Goal: Task Accomplishment & Management: Manage account settings

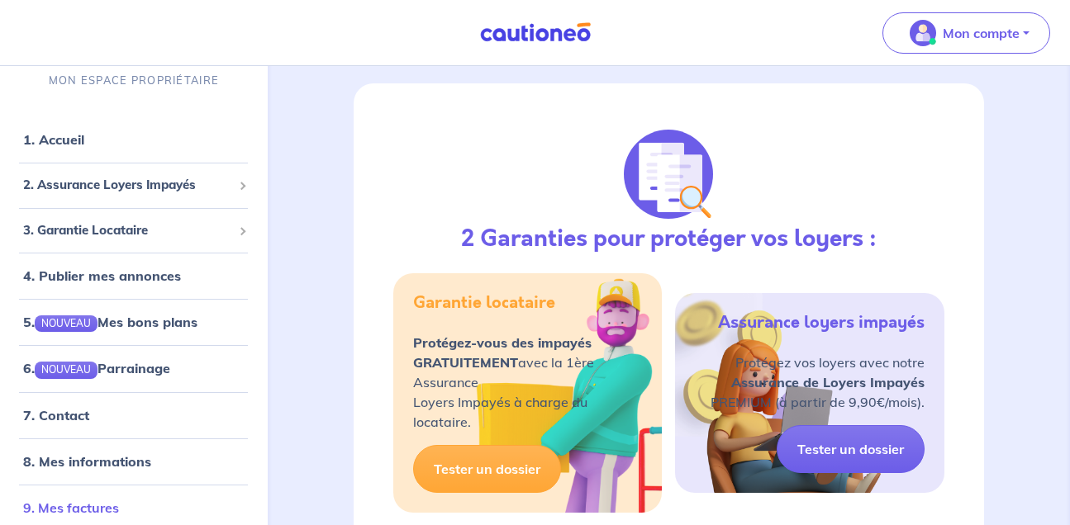
click at [117, 510] on link "9. Mes factures" at bounding box center [71, 507] width 96 height 17
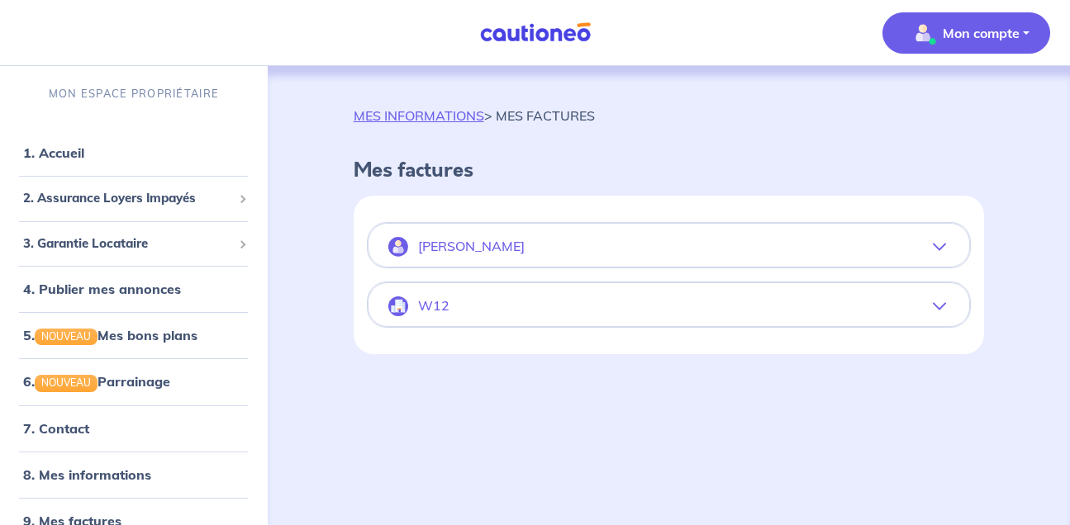
click at [943, 247] on icon "button" at bounding box center [939, 246] width 13 height 13
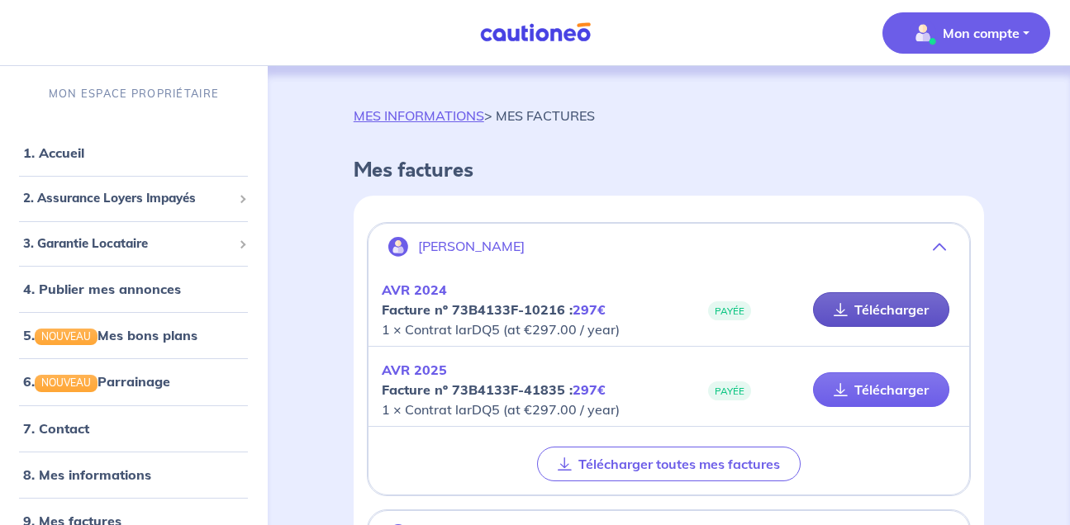
click at [899, 314] on link "Télécharger" at bounding box center [881, 309] width 136 height 35
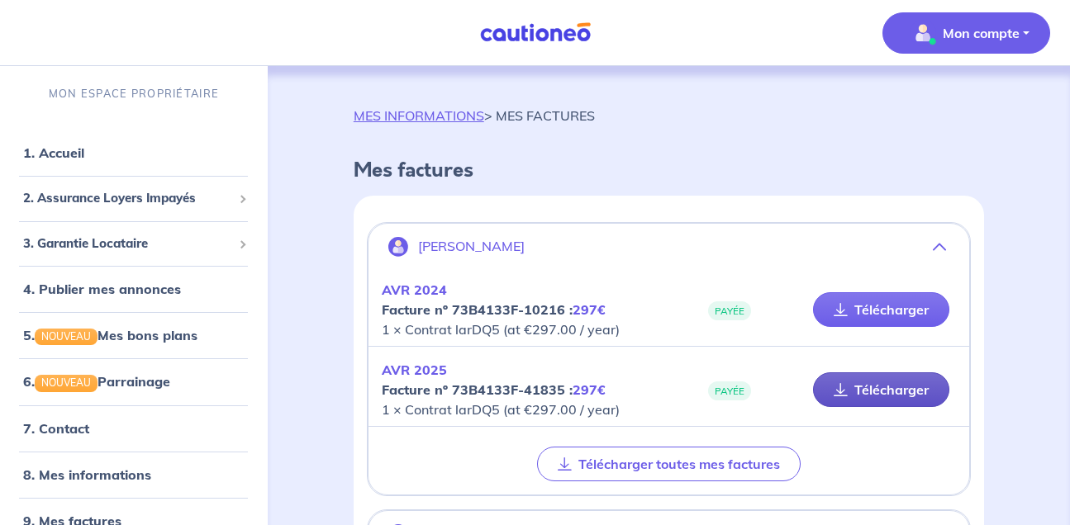
click at [900, 392] on link "Télécharger" at bounding box center [881, 390] width 136 height 35
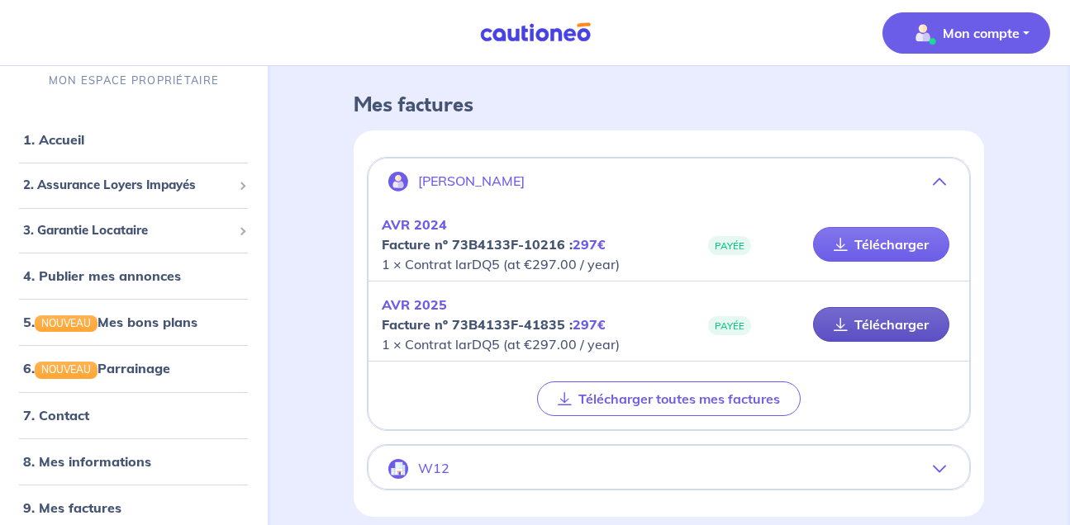
scroll to position [135, 0]
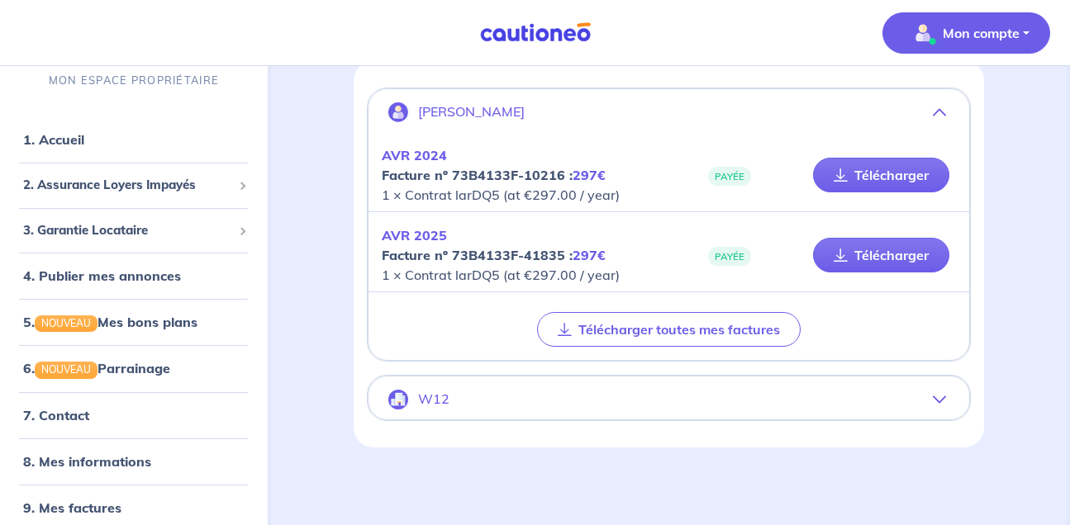
click at [944, 394] on icon "button" at bounding box center [939, 399] width 13 height 13
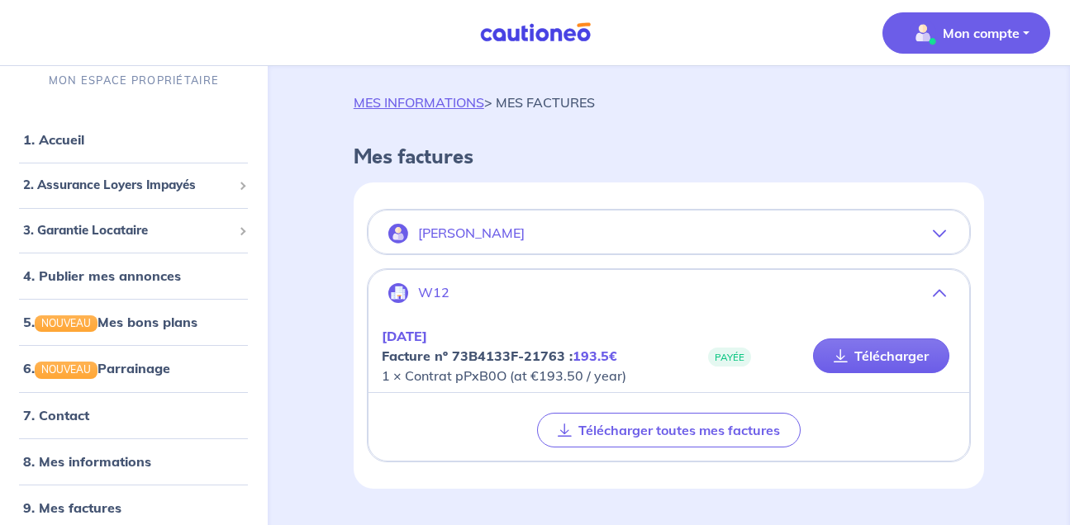
scroll to position [55, 0]
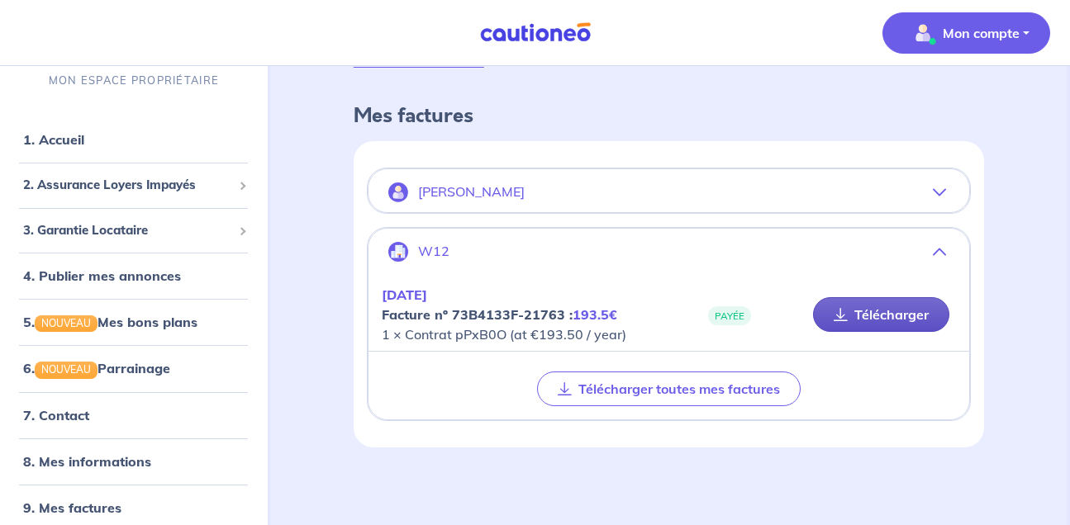
click at [888, 318] on link "Télécharger" at bounding box center [881, 314] width 136 height 35
click at [969, 200] on h2 "[PERSON_NAME]" at bounding box center [668, 193] width 601 height 40
click at [943, 186] on icon "button" at bounding box center [939, 192] width 13 height 13
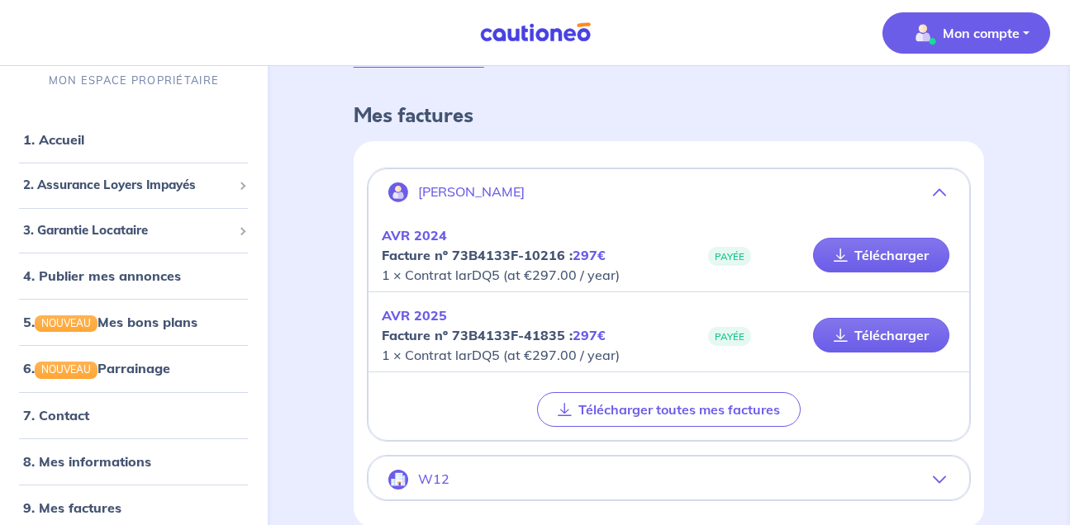
scroll to position [135, 0]
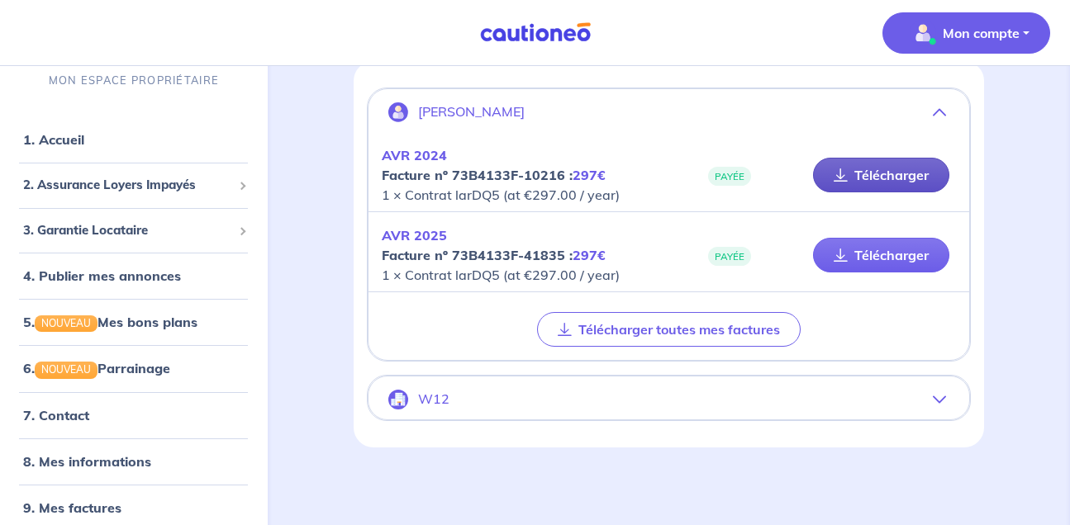
click at [900, 173] on link "Télécharger" at bounding box center [881, 175] width 136 height 35
click at [204, 188] on span "2. Assurance Loyers Impayés" at bounding box center [127, 185] width 209 height 19
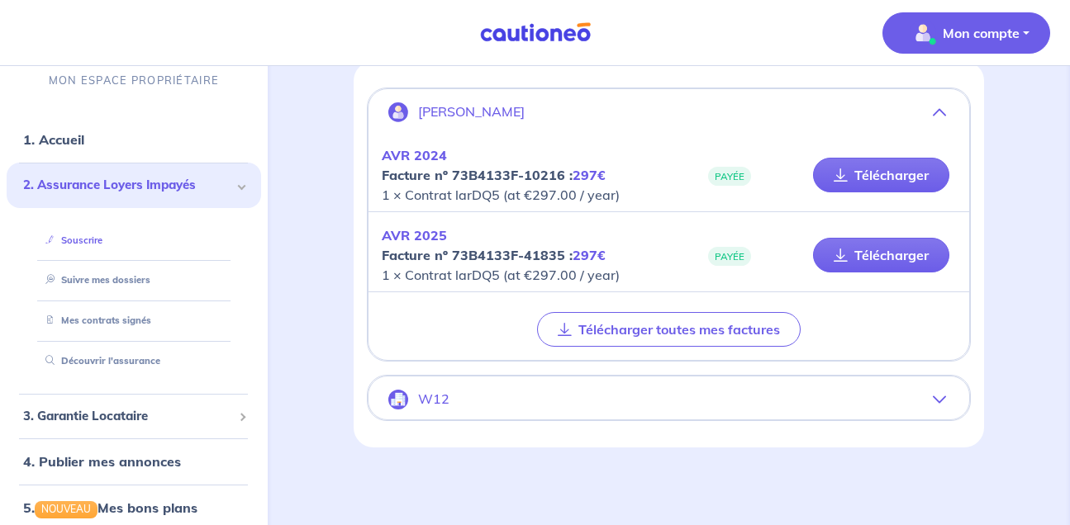
click at [102, 241] on link "Souscrire" at bounding box center [71, 240] width 64 height 12
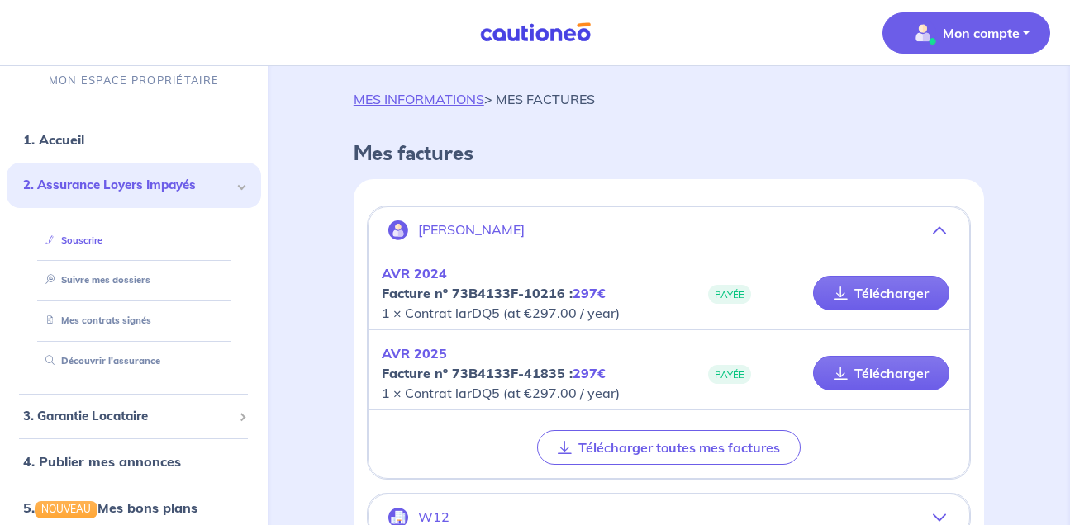
scroll to position [0, 0]
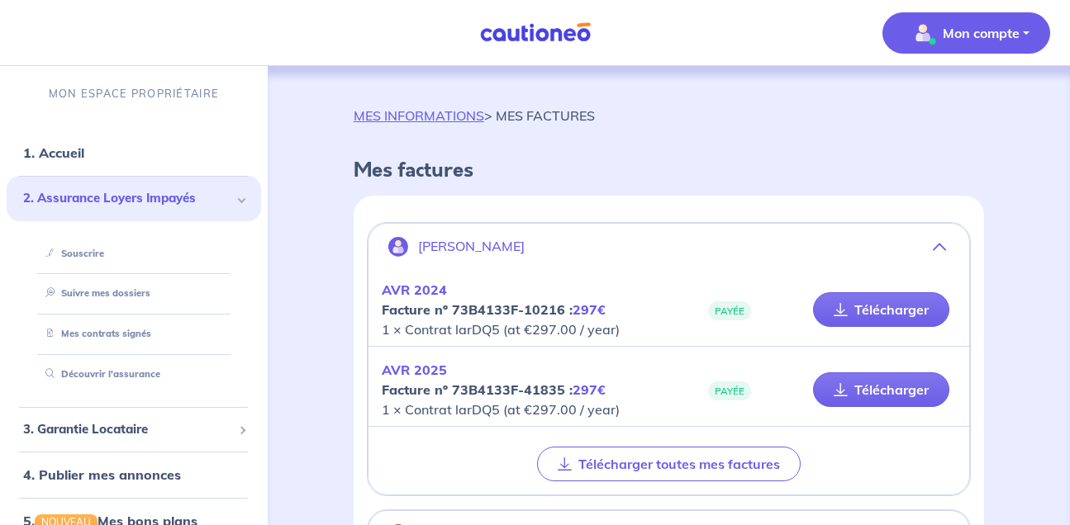
click at [1000, 26] on p "Mon compte" at bounding box center [981, 33] width 77 height 20
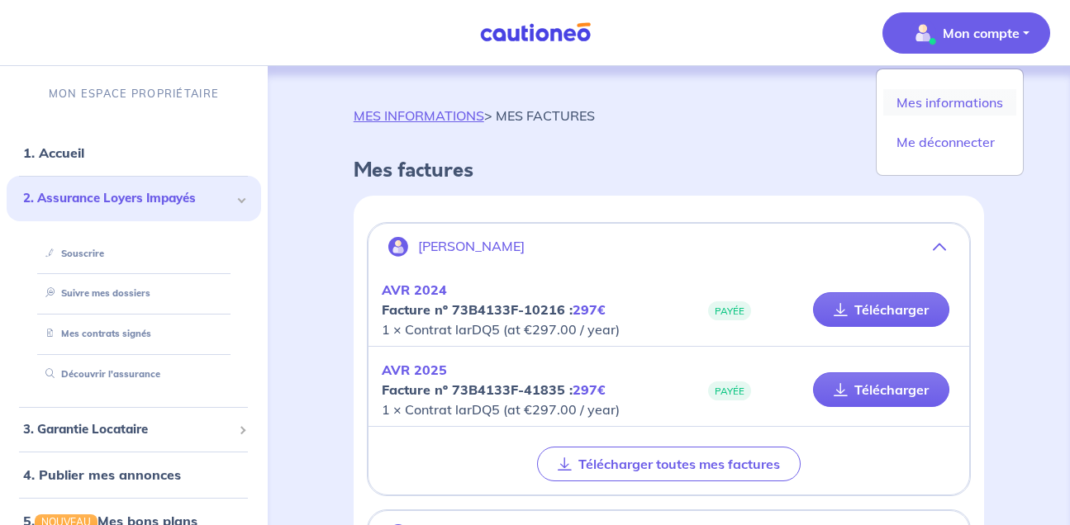
click at [972, 99] on link "Mes informations" at bounding box center [949, 102] width 133 height 26
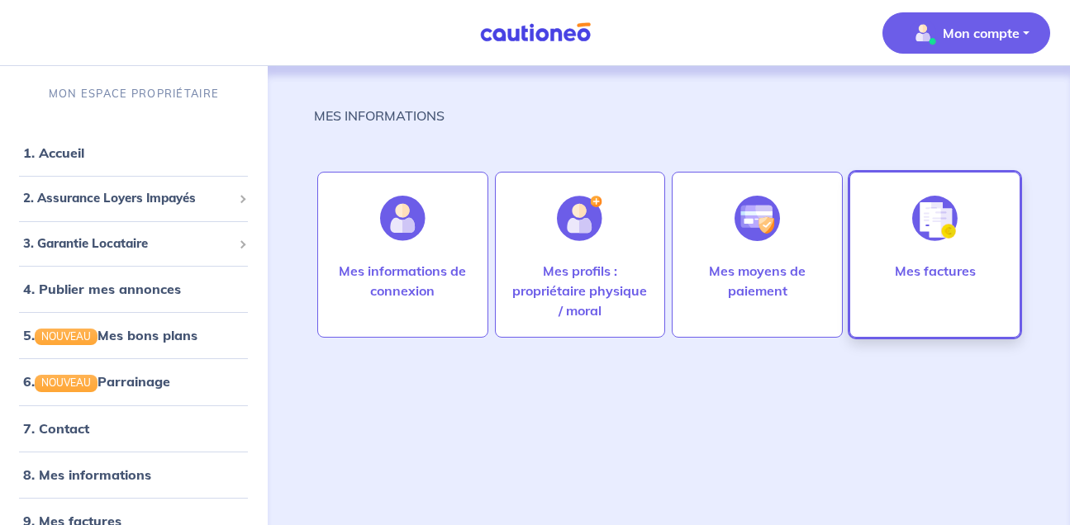
click at [939, 230] on img at bounding box center [934, 218] width 45 height 45
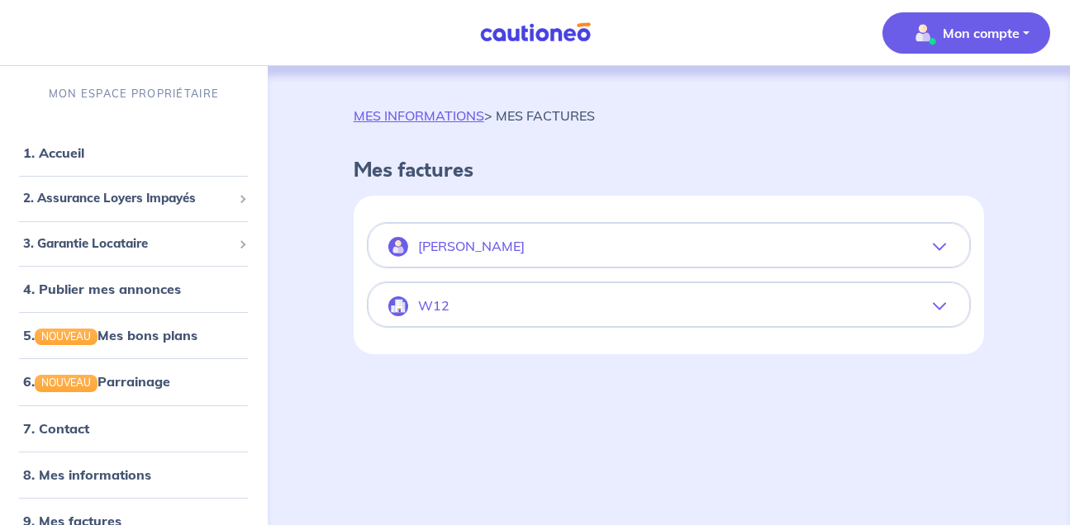
click at [943, 244] on icon "button" at bounding box center [939, 246] width 13 height 13
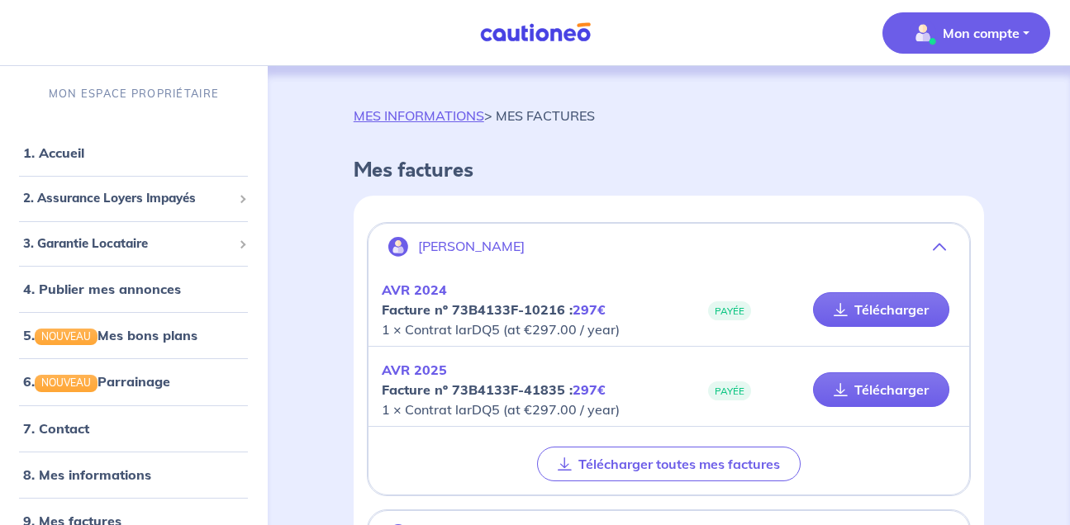
click at [945, 245] on icon "button" at bounding box center [939, 246] width 13 height 13
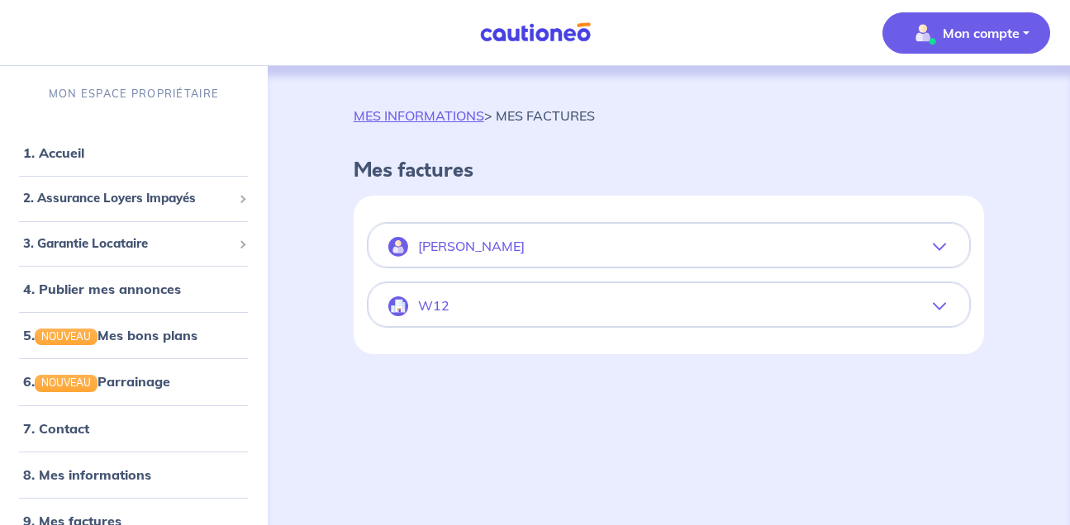
click at [942, 305] on icon "button" at bounding box center [939, 306] width 13 height 13
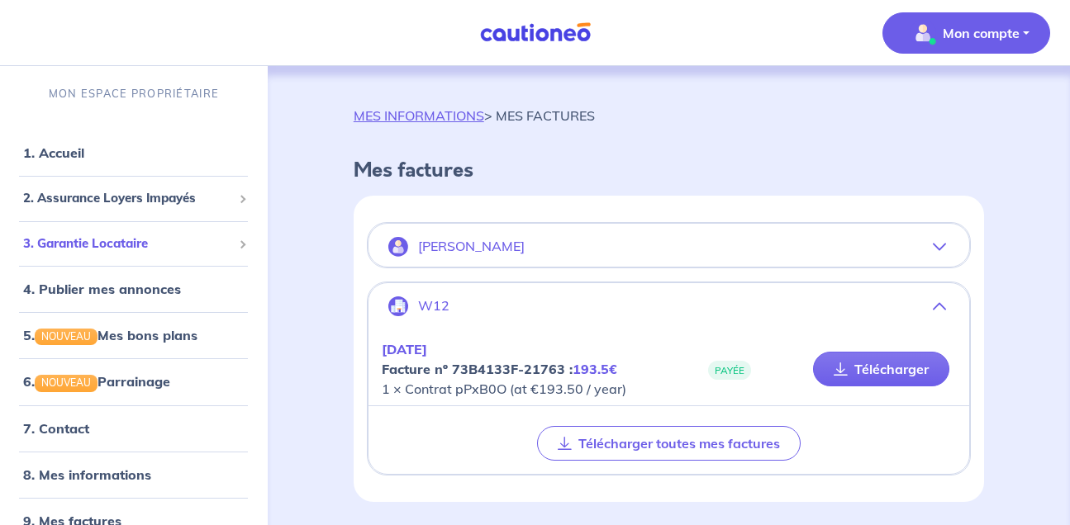
click at [169, 242] on span "3. Garantie Locataire" at bounding box center [127, 244] width 209 height 19
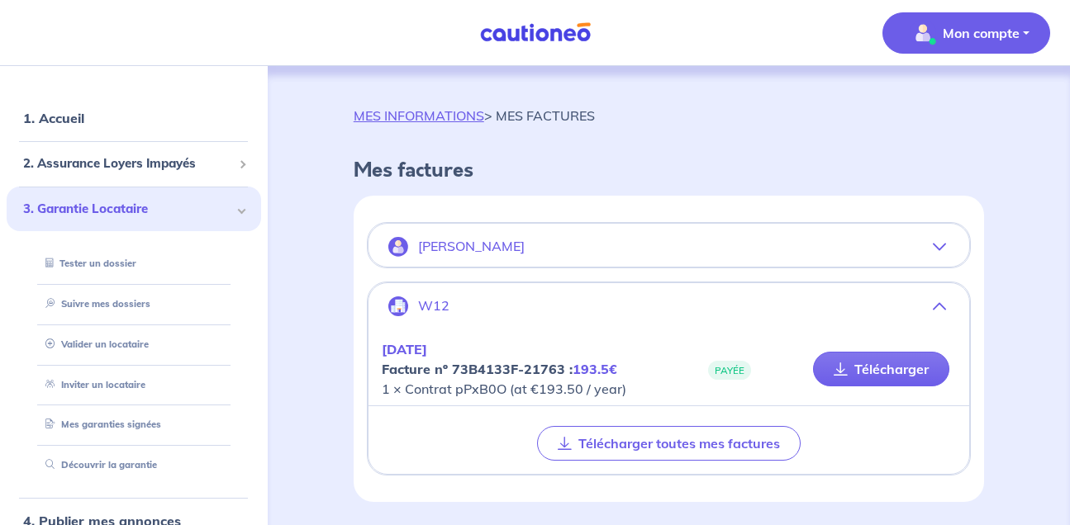
scroll to position [40, 0]
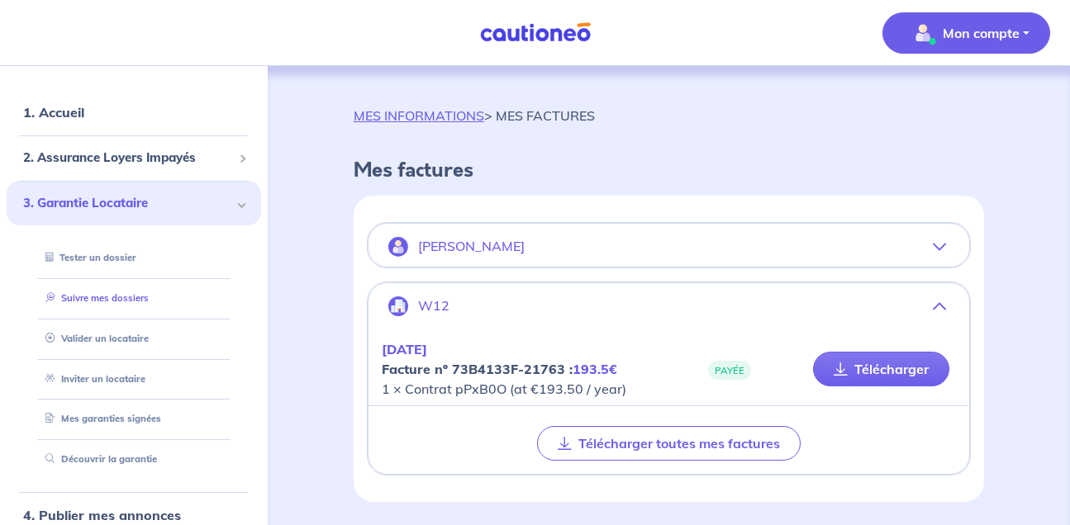
click at [149, 299] on link "Suivre mes dossiers" at bounding box center [94, 298] width 110 height 12
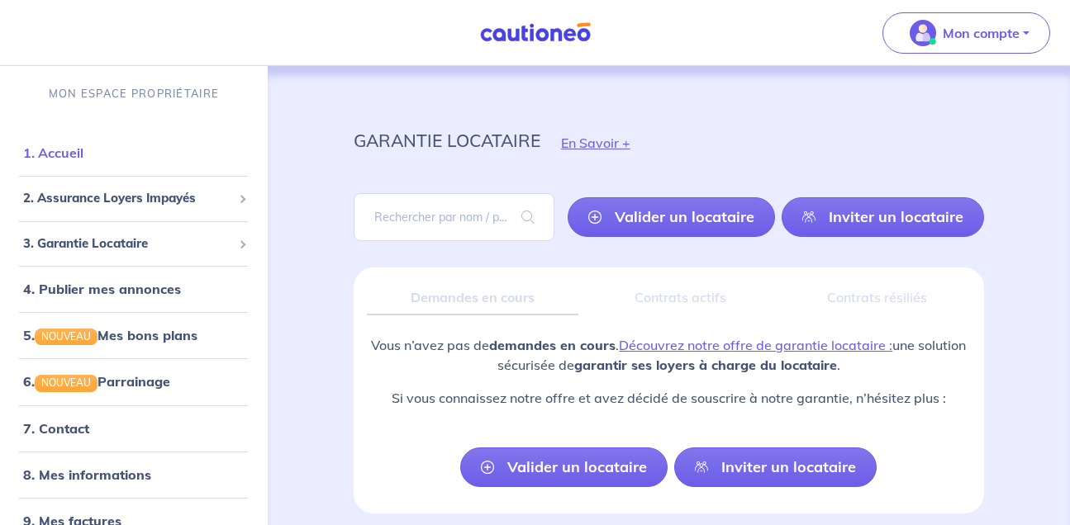
click at [81, 151] on link "1. Accueil" at bounding box center [53, 153] width 60 height 17
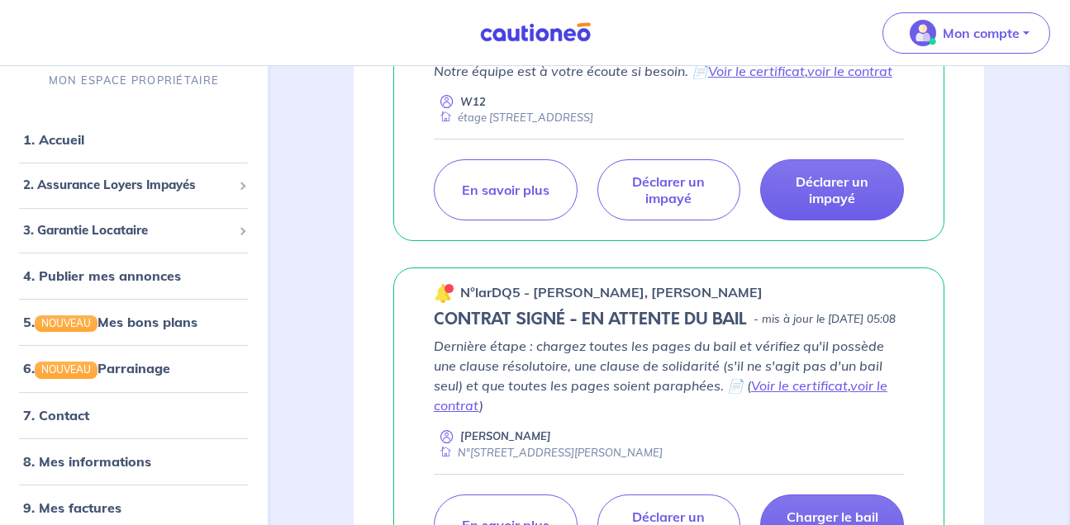
scroll to position [386, 0]
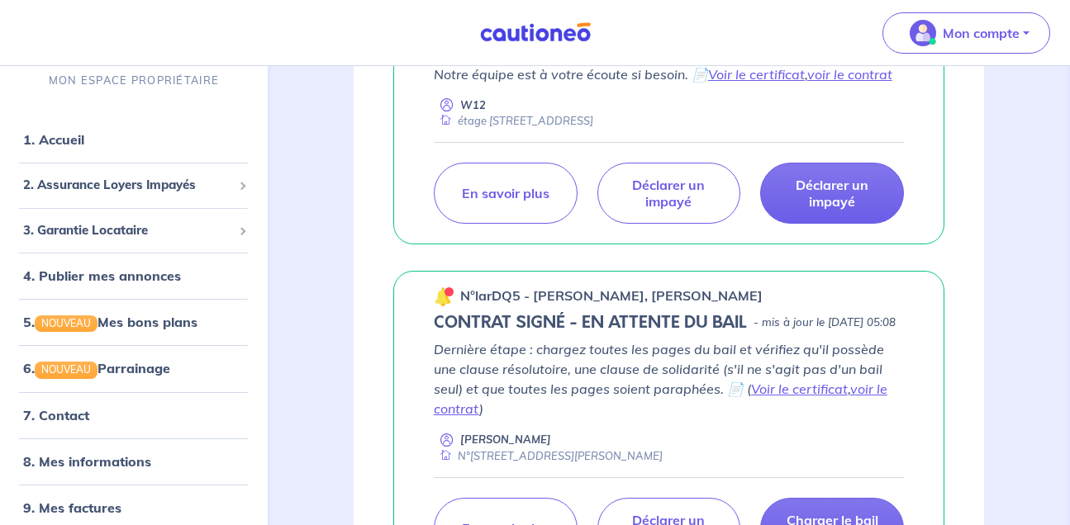
click at [1002, 334] on div "Assurance Loyer Impayé MES GARANTIES EN COURS Les dernières mises à jours n°pPx…" at bounding box center [669, 248] width 710 height 852
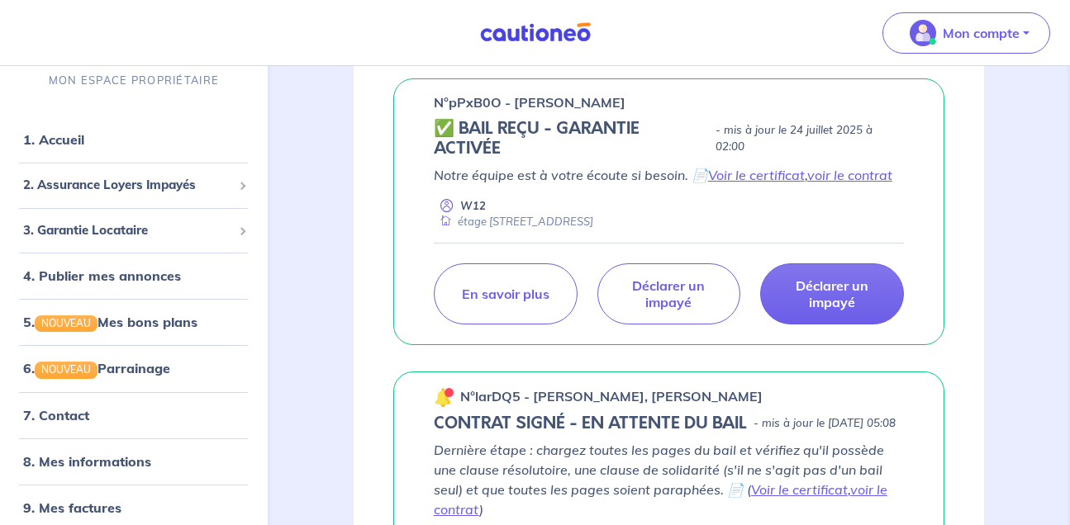
scroll to position [284, 0]
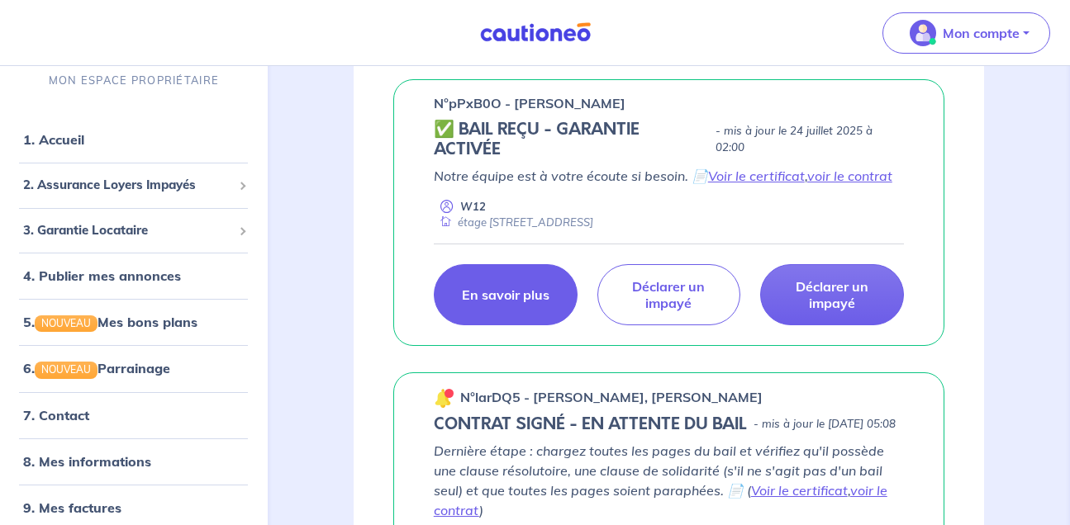
click at [513, 294] on p "En savoir plus" at bounding box center [506, 295] width 88 height 17
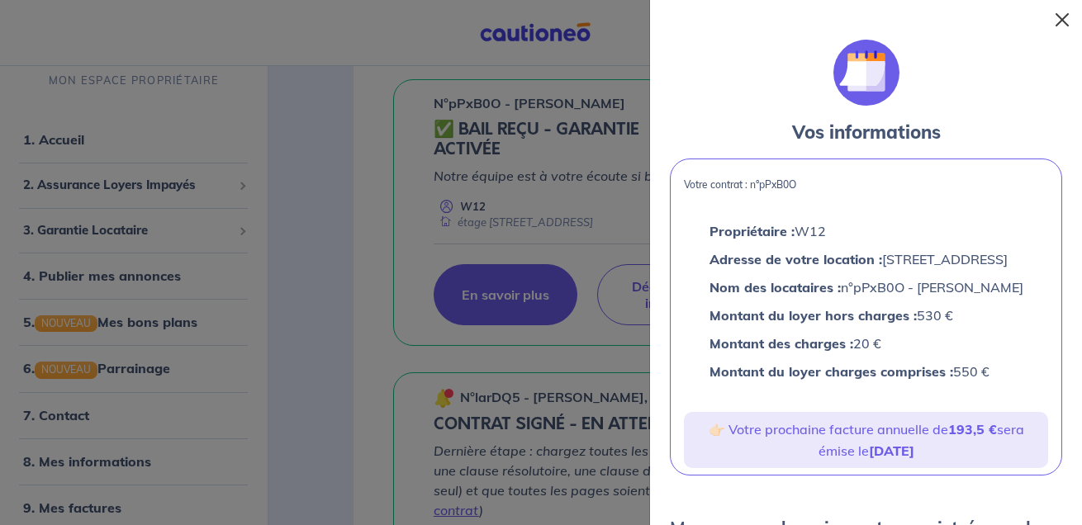
click at [1067, 23] on button "Close" at bounding box center [1062, 20] width 26 height 26
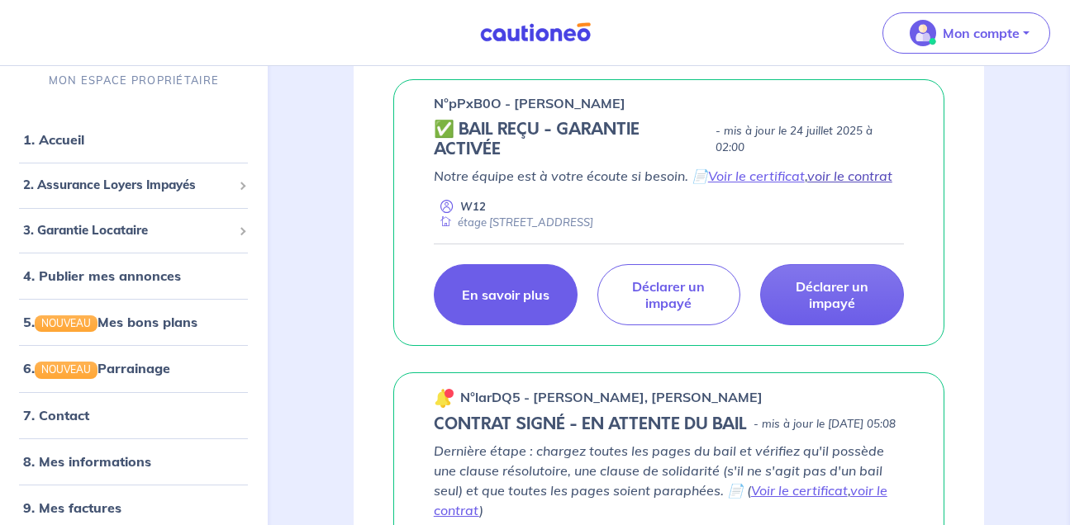
click at [872, 174] on link "voir le contrat" at bounding box center [849, 176] width 85 height 17
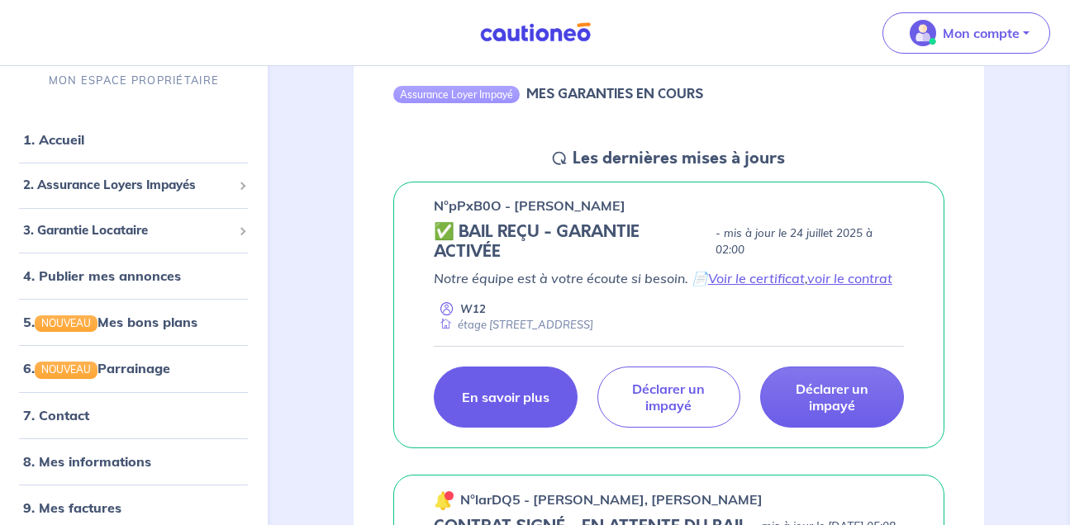
scroll to position [183, 0]
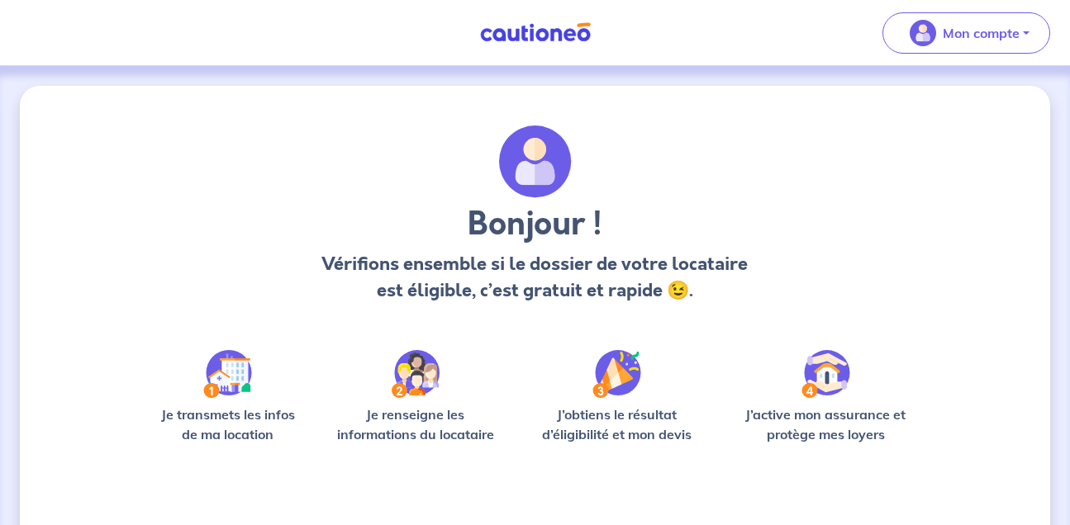
click at [240, 383] on img at bounding box center [227, 374] width 49 height 48
click at [240, 384] on img at bounding box center [227, 374] width 49 height 48
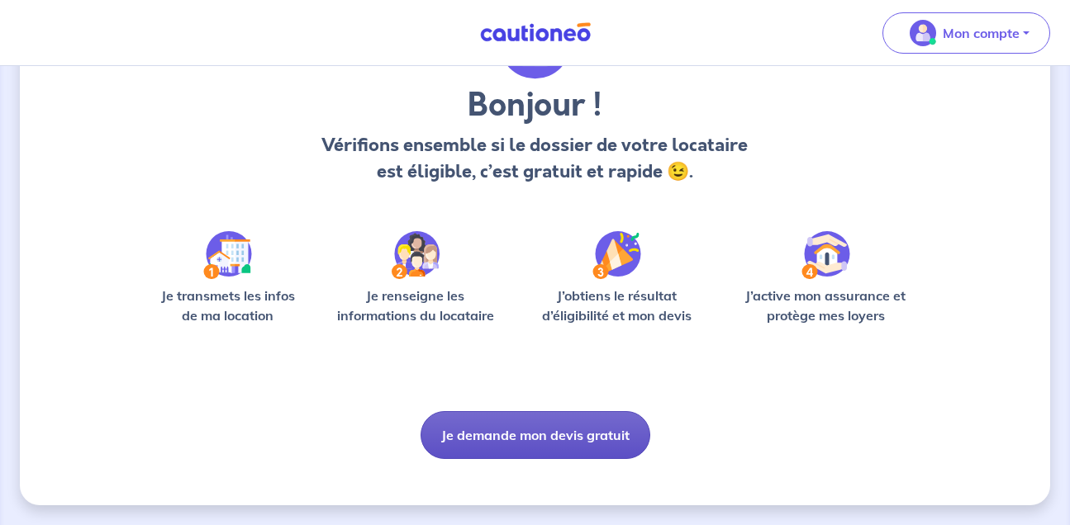
click at [582, 436] on button "Je demande mon devis gratuit" at bounding box center [536, 435] width 230 height 48
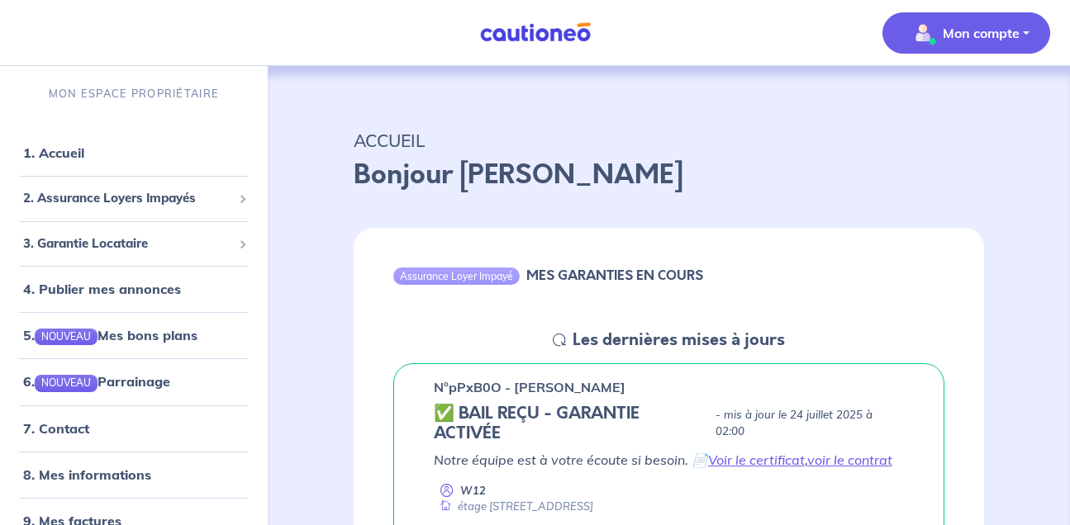
click at [1022, 27] on button "Mon compte" at bounding box center [966, 32] width 168 height 41
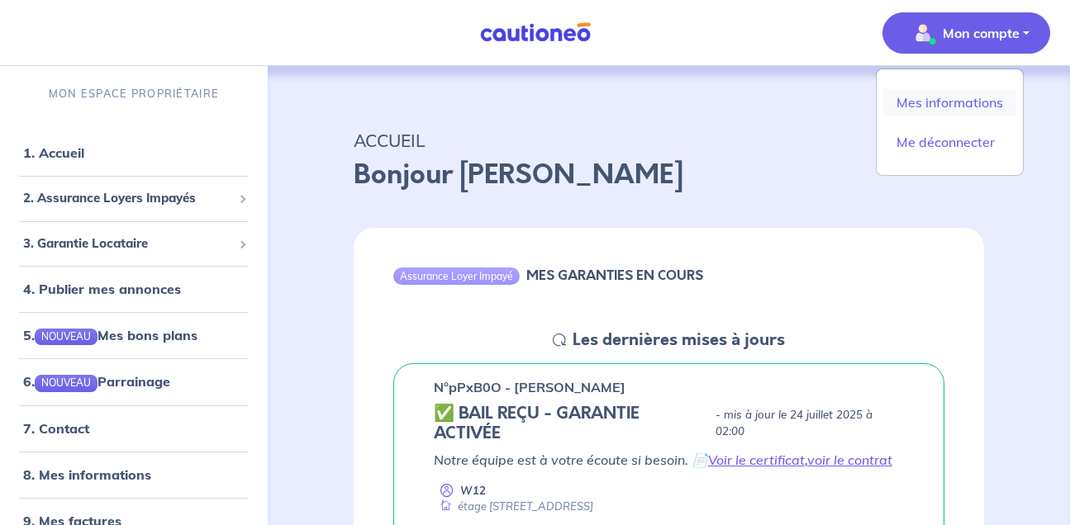
click at [974, 102] on link "Mes informations" at bounding box center [949, 102] width 133 height 26
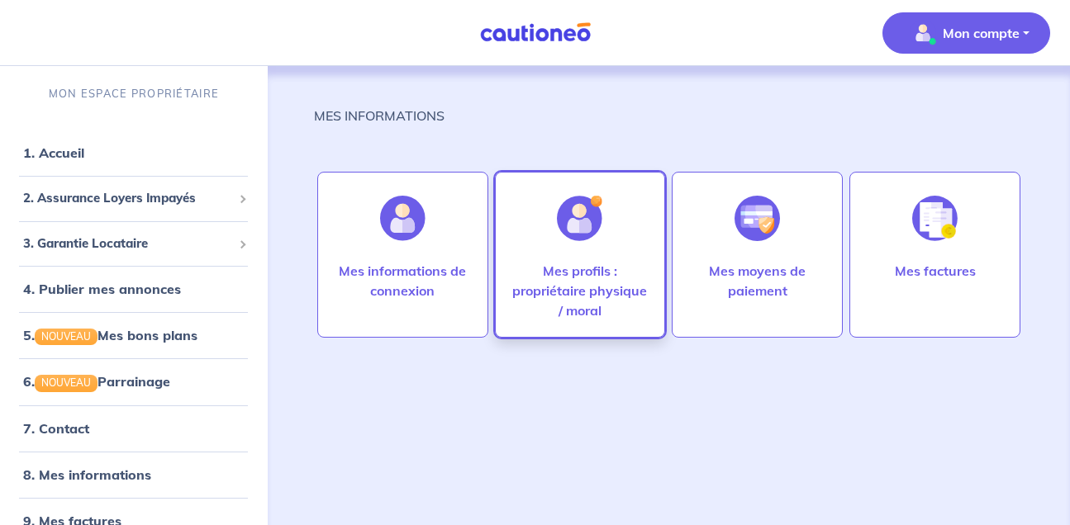
click at [603, 252] on div at bounding box center [580, 218] width 72 height 85
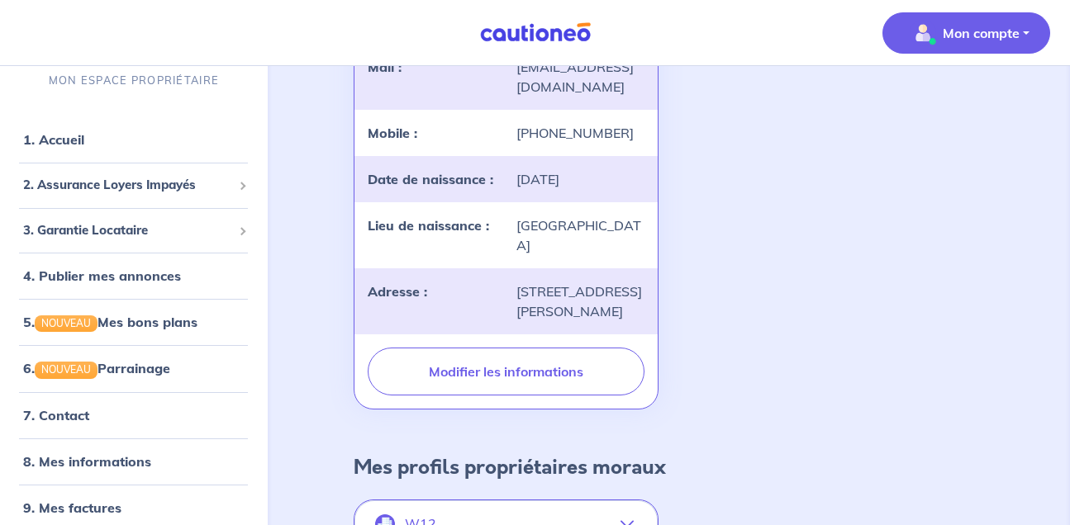
scroll to position [12, 0]
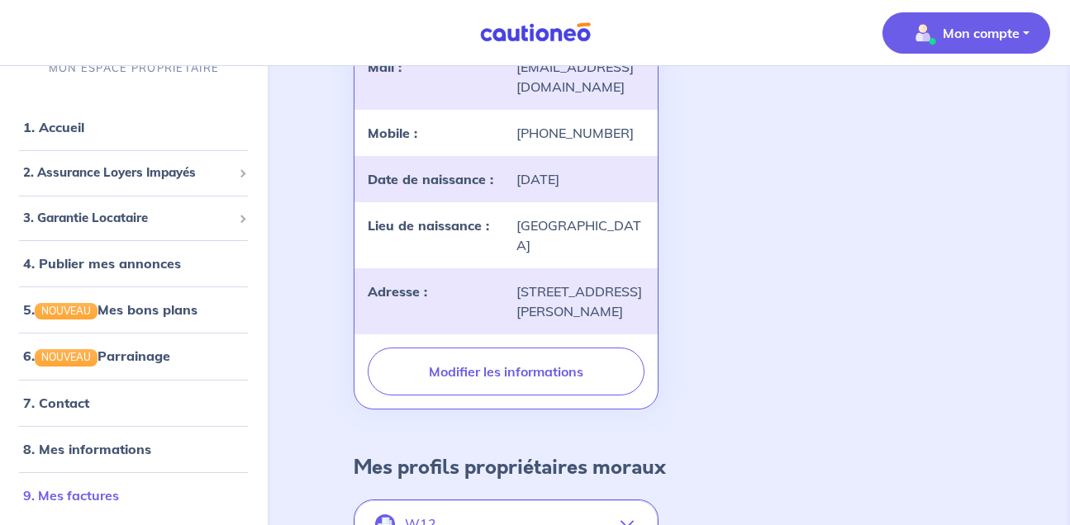
click at [101, 493] on link "9. Mes factures" at bounding box center [71, 495] width 96 height 17
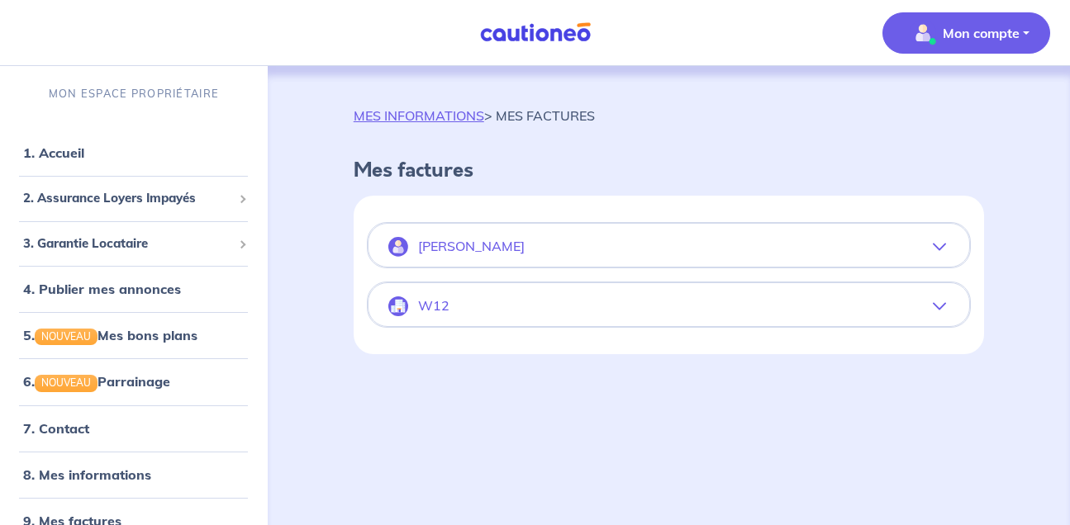
click at [938, 244] on icon "button" at bounding box center [939, 246] width 13 height 13
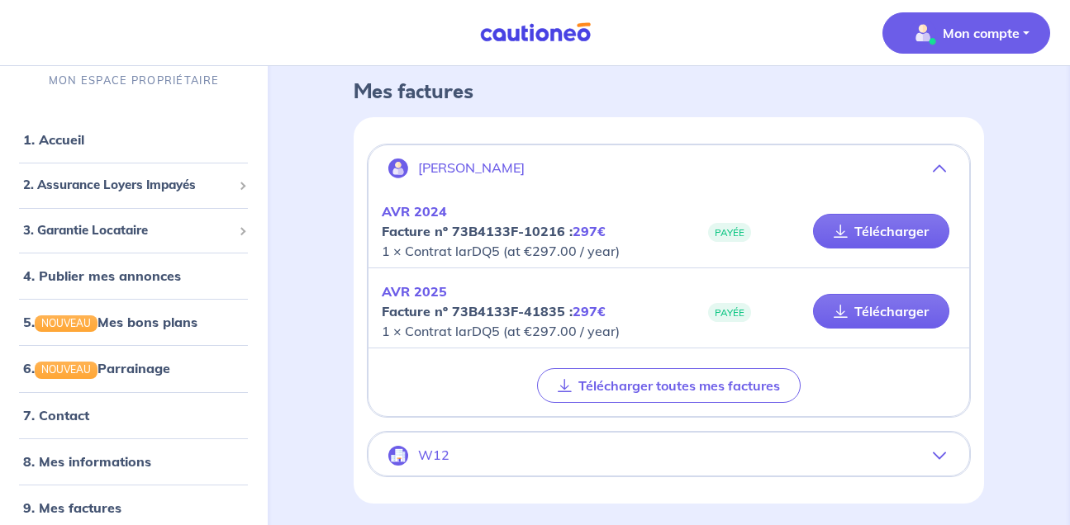
scroll to position [80, 0]
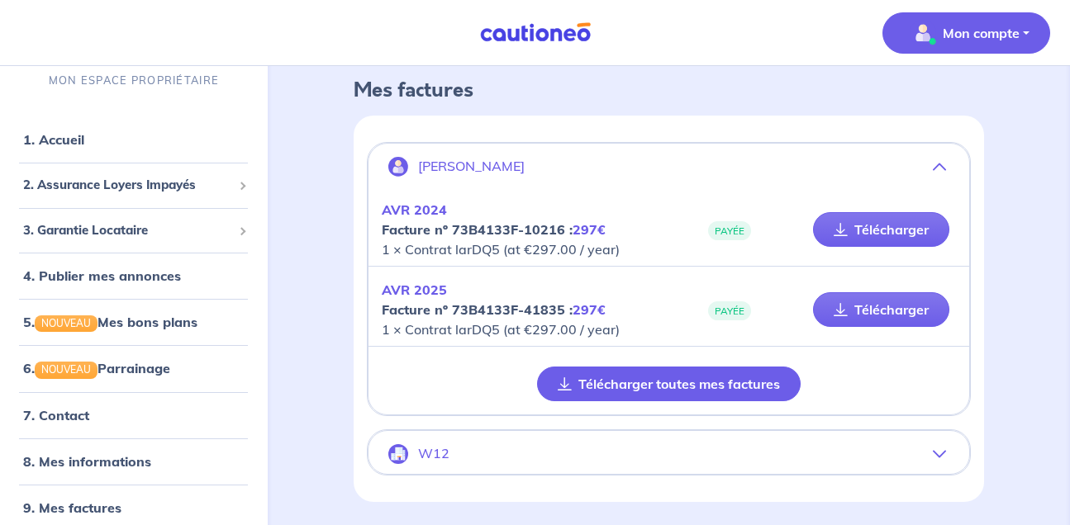
click at [728, 383] on button "Télécharger toutes mes factures" at bounding box center [669, 384] width 264 height 35
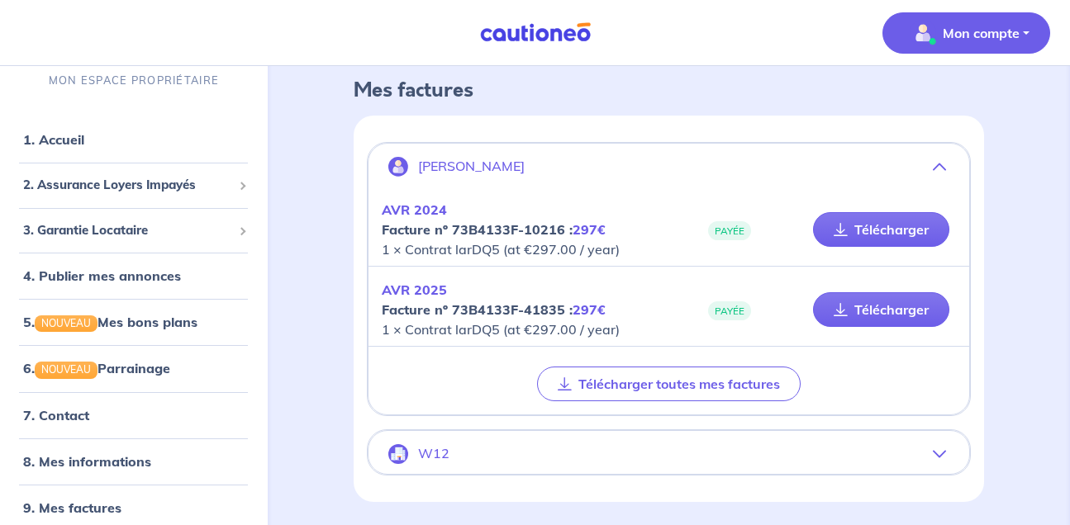
click at [958, 451] on button "W12" at bounding box center [668, 455] width 601 height 40
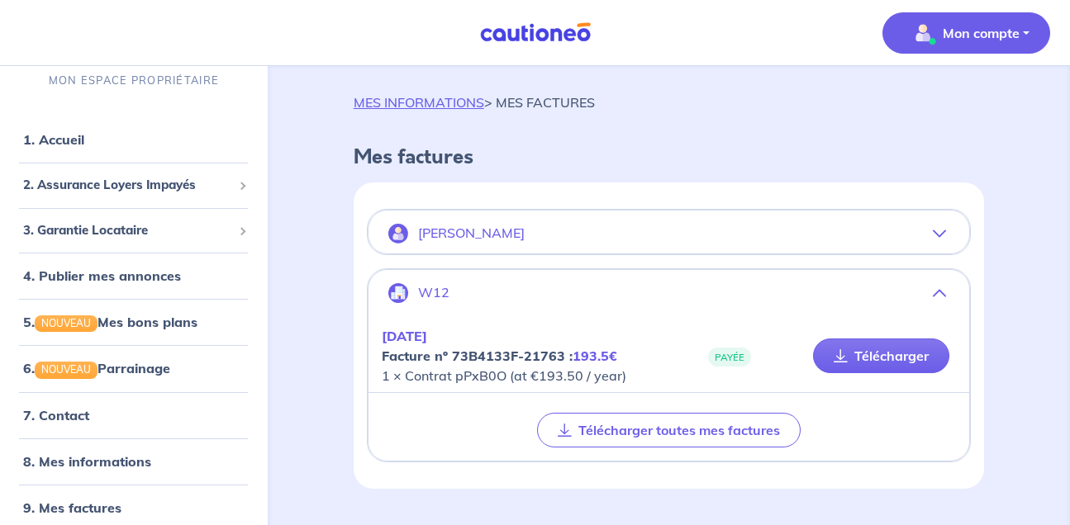
scroll to position [55, 0]
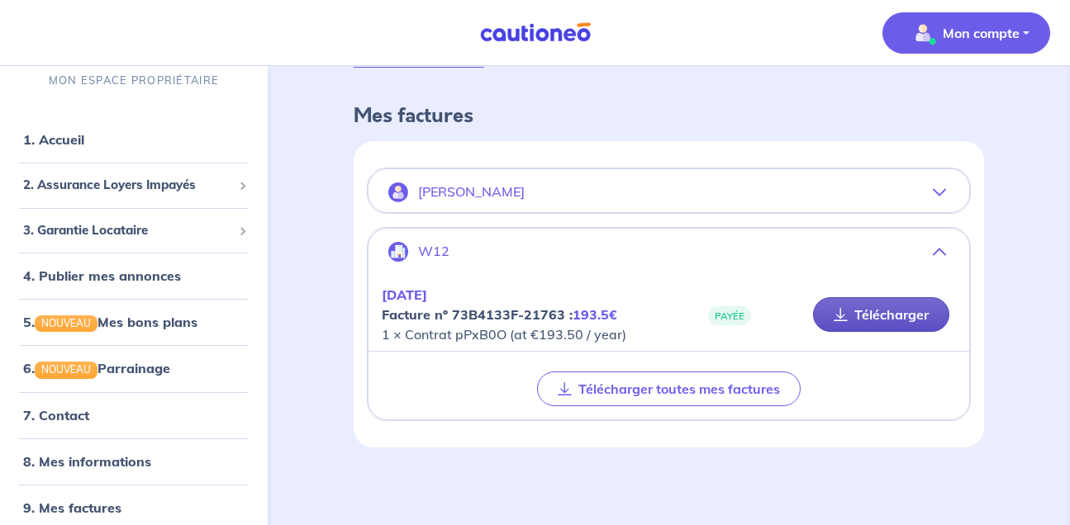
click at [881, 314] on link "Télécharger" at bounding box center [881, 314] width 136 height 35
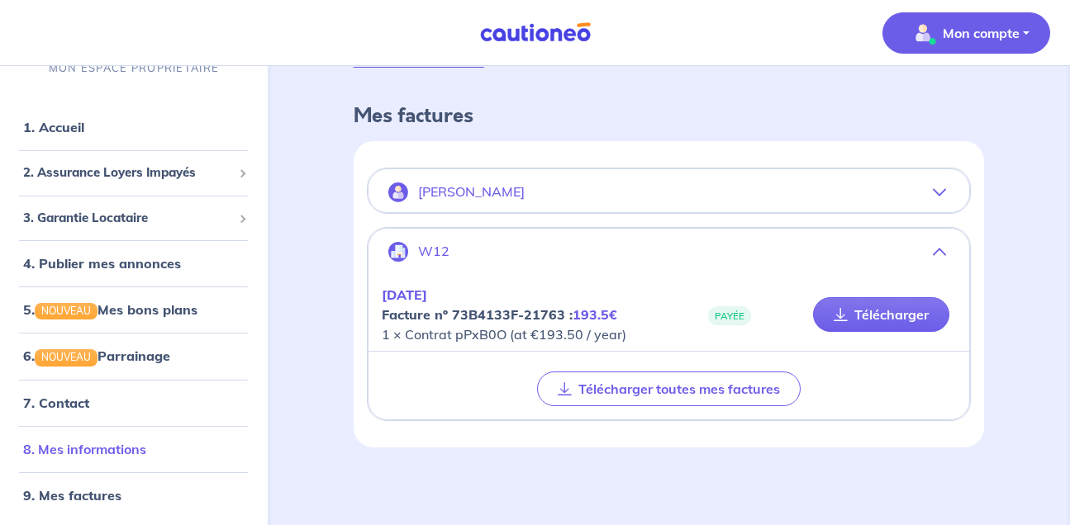
click at [128, 449] on link "8. Mes informations" at bounding box center [84, 448] width 123 height 17
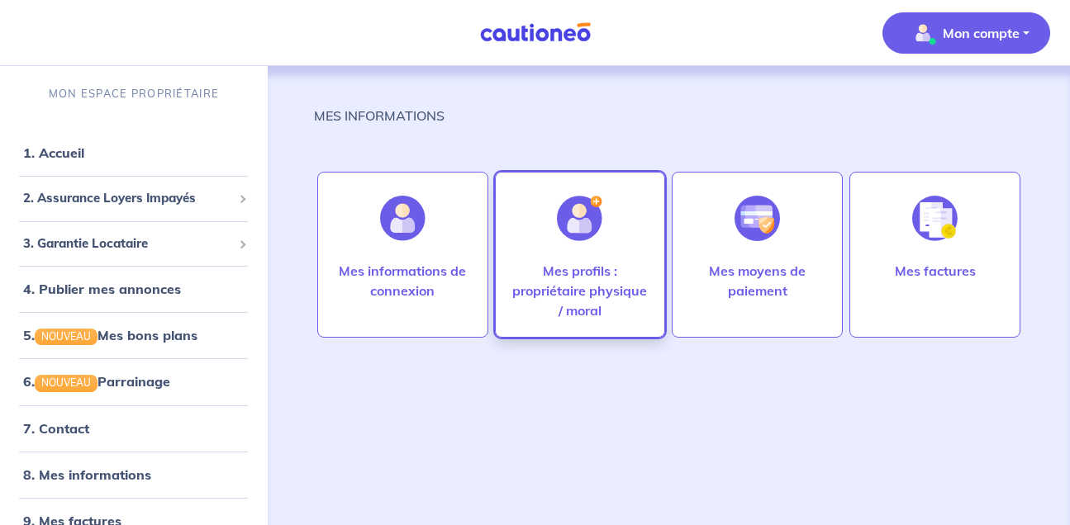
click at [590, 246] on div at bounding box center [580, 218] width 72 height 85
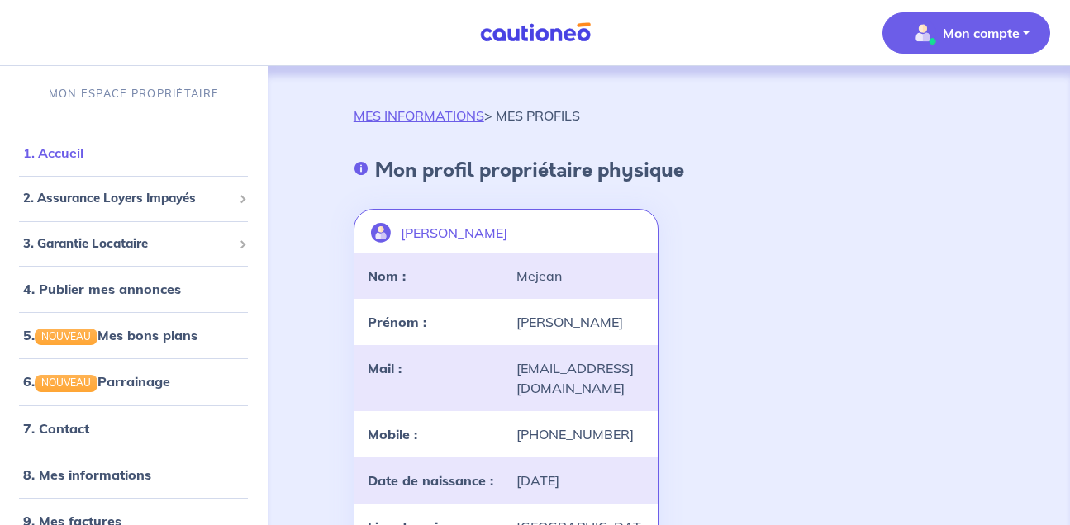
click at [78, 148] on link "1. Accueil" at bounding box center [53, 153] width 60 height 17
